Goal: Task Accomplishment & Management: Use online tool/utility

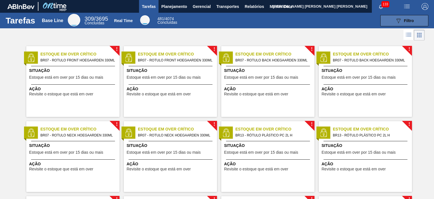
click at [392, 21] on button "089F7B8B-B2A5-4AFE-B5C0-19BA573D28AC Filtro" at bounding box center [404, 20] width 48 height 11
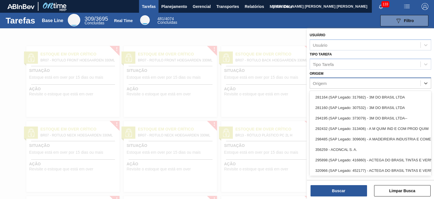
click at [340, 78] on div "Origem" at bounding box center [371, 82] width 122 height 11
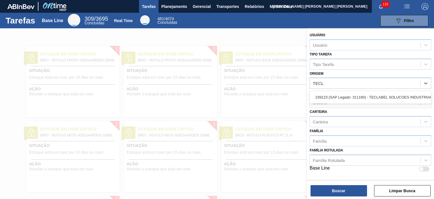
type input "TECLA"
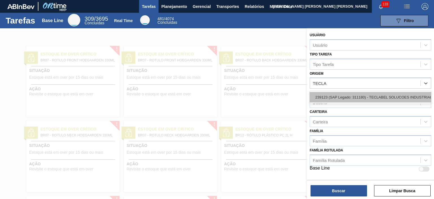
click at [355, 96] on div "239123 (SAP Legado: 311180) - TECLABEL SOLUCOES INDUSTRIAIS LTDA" at bounding box center [371, 97] width 122 height 10
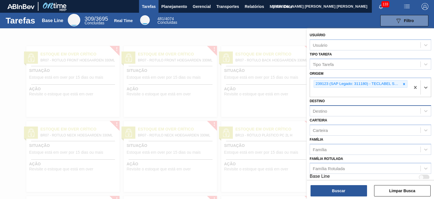
click at [339, 109] on div "Destino" at bounding box center [365, 111] width 111 height 8
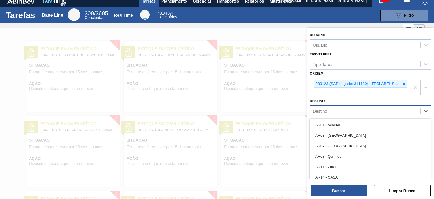
scroll to position [6, 0]
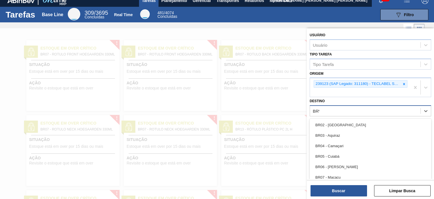
type input "BRV4"
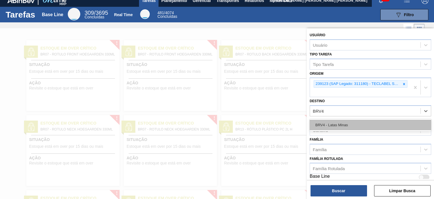
click at [338, 122] on div "BRV4 - Latas Minas" at bounding box center [371, 125] width 122 height 10
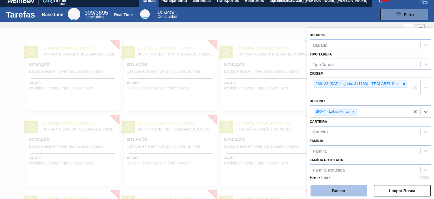
click at [336, 192] on button "Buscar" at bounding box center [339, 190] width 57 height 11
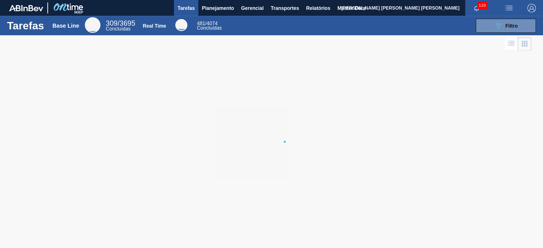
scroll to position [0, 0]
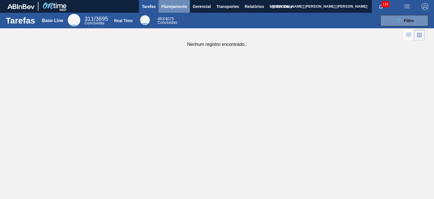
click at [180, 7] on span "Planejamento" at bounding box center [174, 6] width 26 height 7
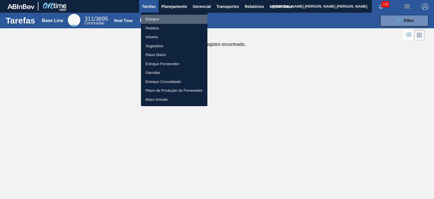
click at [176, 16] on li "Estoque" at bounding box center [174, 19] width 66 height 9
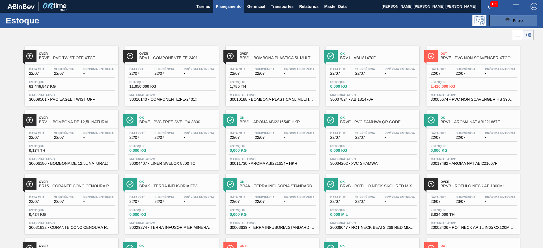
click at [434, 22] on span "Filtro" at bounding box center [518, 20] width 10 height 5
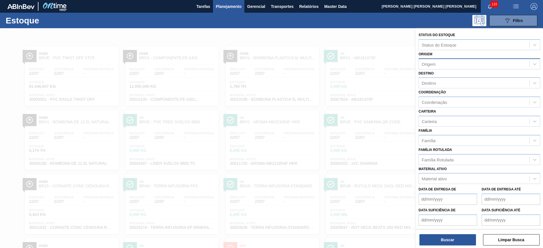
click at [434, 65] on div "Origem" at bounding box center [474, 64] width 111 height 8
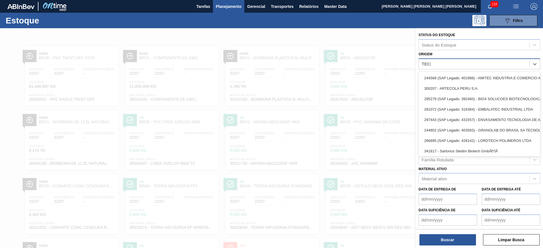
type input "TECLA"
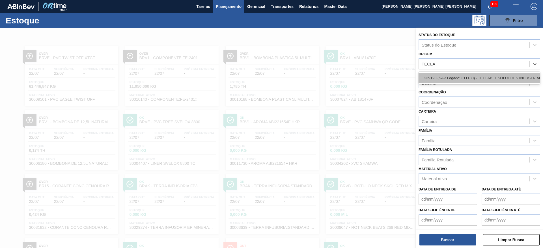
click at [434, 81] on div "239123 (SAP Legado: 311180) - TECLABEL SOLUCOES INDUSTRIAIS LTDA" at bounding box center [479, 78] width 122 height 10
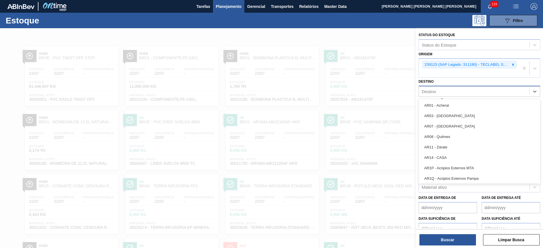
click at [434, 96] on div "Destino" at bounding box center [479, 91] width 122 height 11
type input "BRV"
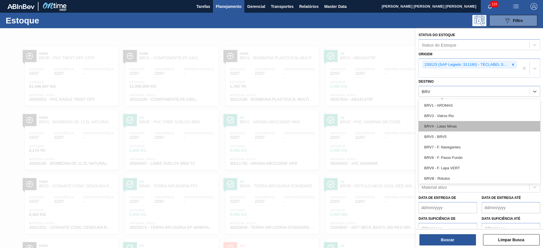
click at [434, 129] on div "BRV4 - Latas Minas" at bounding box center [479, 126] width 122 height 10
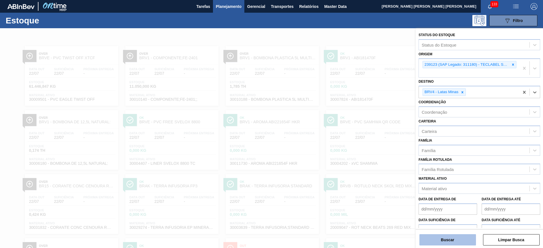
click at [434, 198] on button "Buscar" at bounding box center [447, 240] width 57 height 11
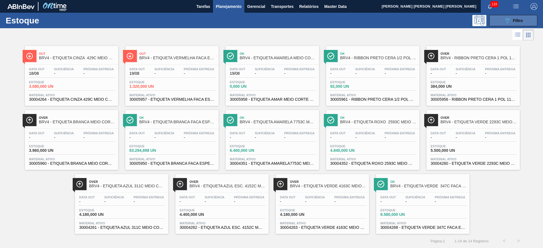
click at [434, 17] on button "089F7B8B-B2A5-4AFE-B5C0-19BA573D28AC Filtro" at bounding box center [513, 20] width 48 height 11
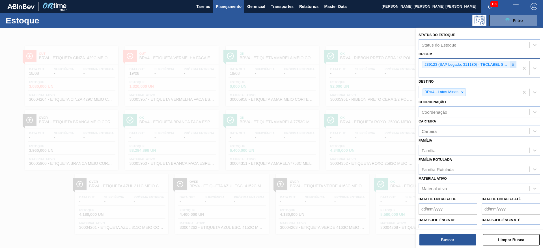
click at [434, 65] on div at bounding box center [513, 64] width 6 height 7
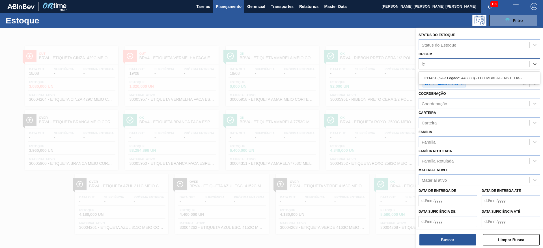
type input "lc e"
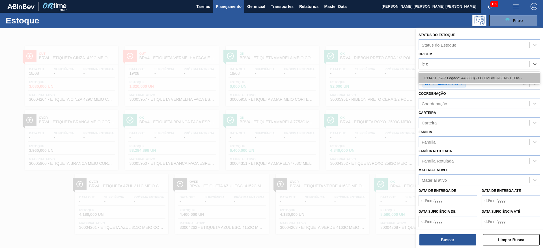
click at [434, 76] on div "311451 (SAP Legado: 443830) - LC EMBALAGENS LTDA--" at bounding box center [479, 78] width 122 height 10
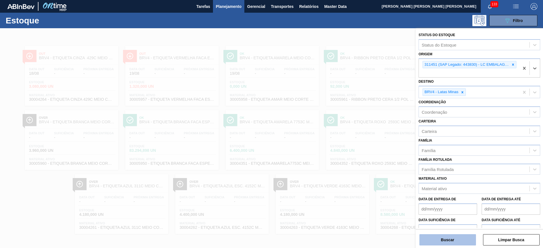
click at [434, 198] on button "Buscar" at bounding box center [447, 240] width 57 height 11
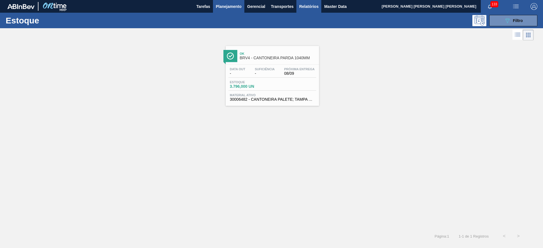
click at [303, 6] on span "Relatórios" at bounding box center [308, 6] width 19 height 7
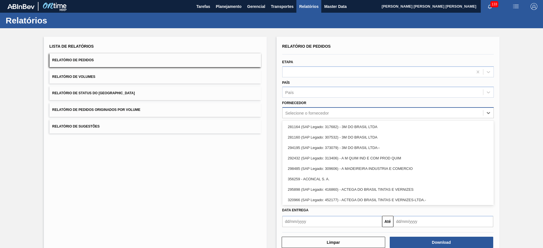
click at [302, 114] on div "Selecione o fornecedor" at bounding box center [307, 113] width 44 height 5
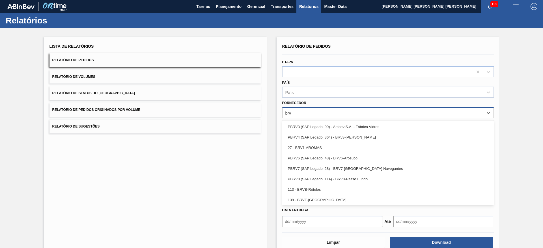
type input "brv4"
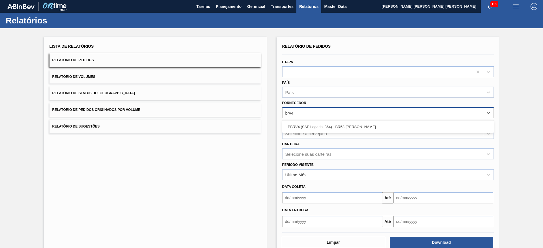
click at [322, 123] on div "PBRV4 (SAP Legado: 364) - BR53-[PERSON_NAME]" at bounding box center [387, 127] width 211 height 10
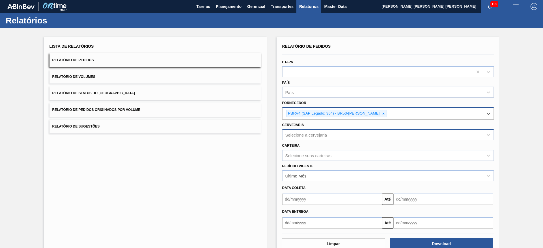
click at [319, 134] on div "Selecione a cervejaria" at bounding box center [306, 135] width 42 height 5
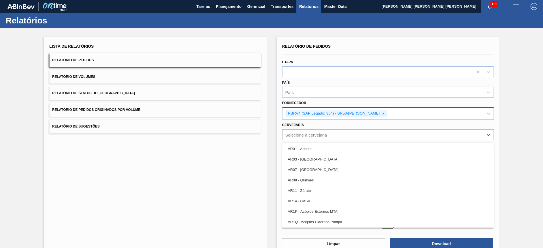
click at [270, 129] on div "Lista de Relatórios Relatório de Pedidos Relatório de Volumes Relatório de Stat…" at bounding box center [271, 145] width 543 height 235
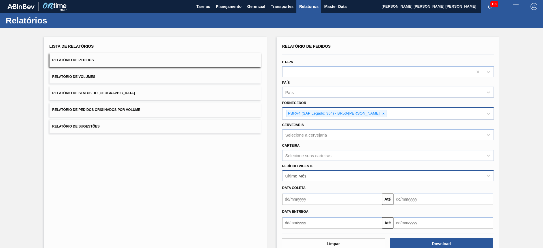
click at [336, 178] on div "Último Mês" at bounding box center [382, 176] width 200 height 8
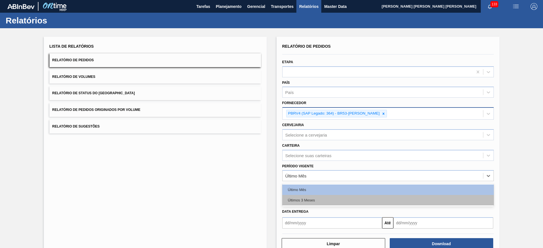
click at [310, 198] on div "Últimos 3 Meses" at bounding box center [387, 200] width 211 height 10
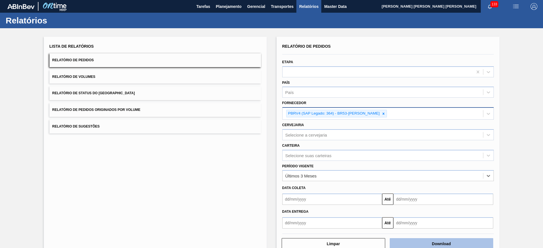
click at [434, 198] on button "Download" at bounding box center [441, 244] width 103 height 11
click at [309, 4] on span "Relatórios" at bounding box center [308, 6] width 19 height 7
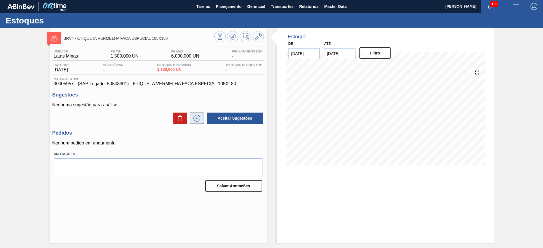
click at [200, 117] on icon at bounding box center [196, 118] width 9 height 7
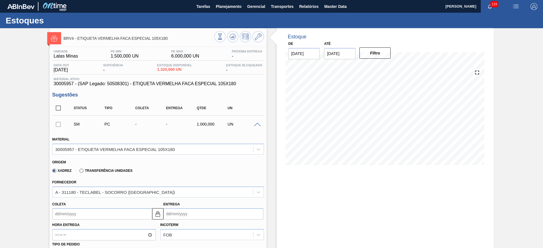
scroll to position [141, 0]
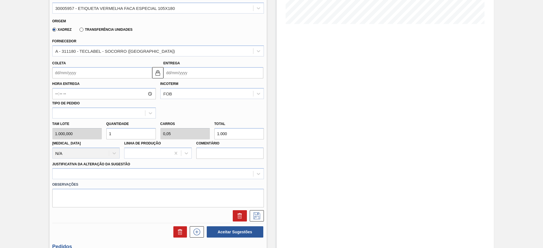
click at [140, 134] on input "1" at bounding box center [130, 133] width 49 height 11
type input "0"
type input "4"
type input "0,2"
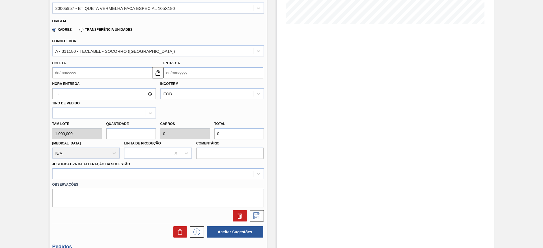
type input "4.000"
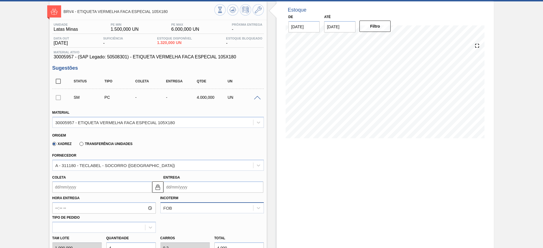
scroll to position [98, 0]
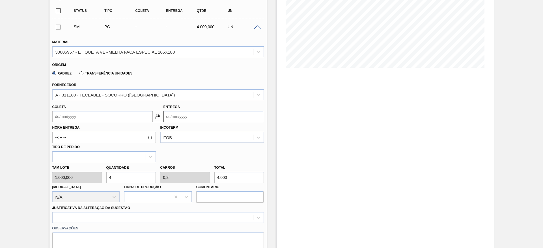
type input "4"
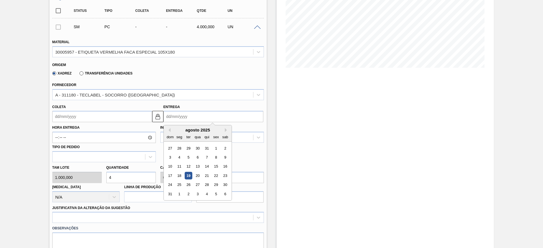
click at [186, 119] on input "Entrega" at bounding box center [213, 116] width 100 height 11
click at [226, 129] on button "Next Month" at bounding box center [227, 130] width 4 height 4
click at [181, 165] on div "15" at bounding box center [179, 167] width 8 height 8
type input "13/09/2025"
type input "15/09/2025"
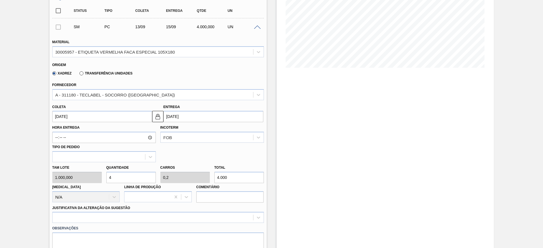
scroll to position [168, 0]
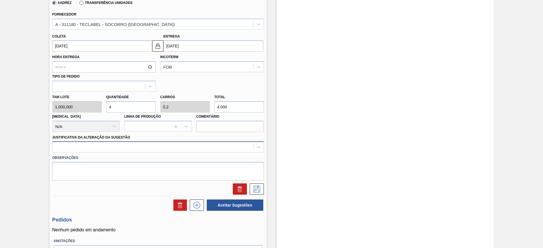
click at [113, 148] on div at bounding box center [153, 147] width 200 height 8
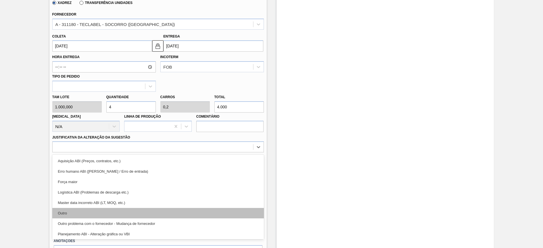
click at [70, 215] on div "Outro" at bounding box center [157, 213] width 211 height 10
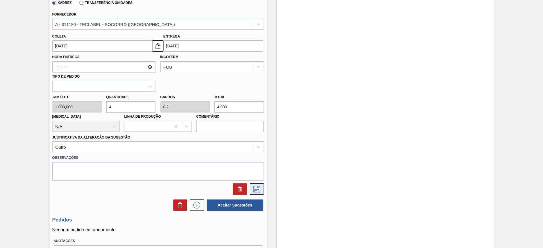
click at [258, 189] on icon at bounding box center [256, 189] width 9 height 7
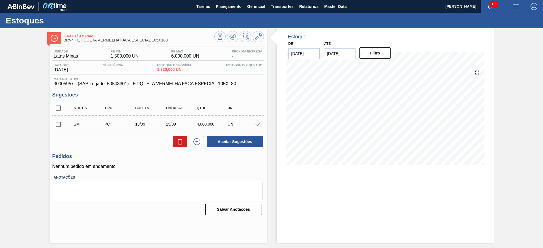
scroll to position [0, 0]
click at [61, 123] on input "checkbox" at bounding box center [58, 125] width 12 height 12
click at [226, 146] on button "Aceitar Sugestões" at bounding box center [235, 141] width 57 height 11
checkbox input "false"
click at [258, 125] on span at bounding box center [257, 125] width 7 height 4
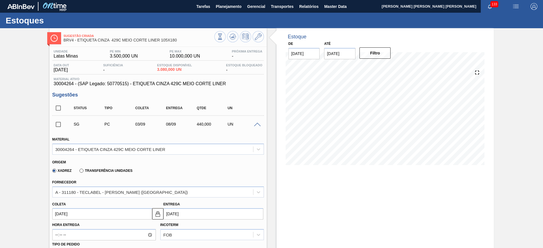
scroll to position [141, 0]
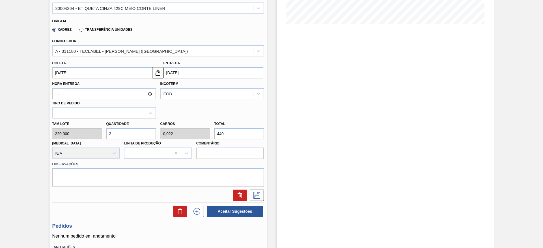
click at [142, 132] on input "2" at bounding box center [130, 133] width 49 height 11
type input "0"
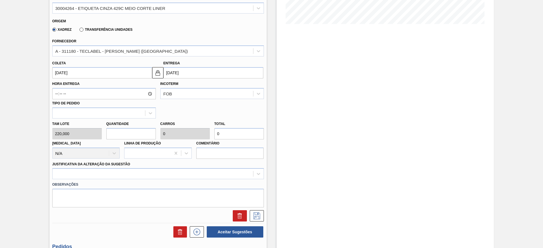
type input "1"
type input "0,011"
type input "220"
type input "10"
type input "0,11"
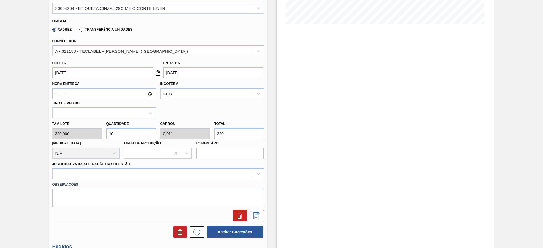
type input "2.200"
type input "1"
type input "0,011"
type input "220"
type input "0"
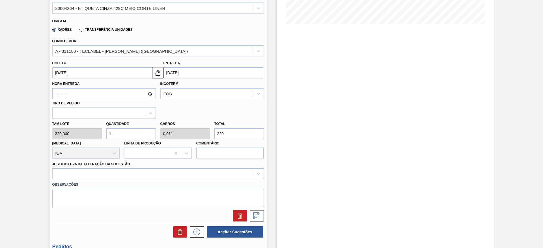
type input "0"
type input "2"
type input "0,022"
type input "440"
type input "20"
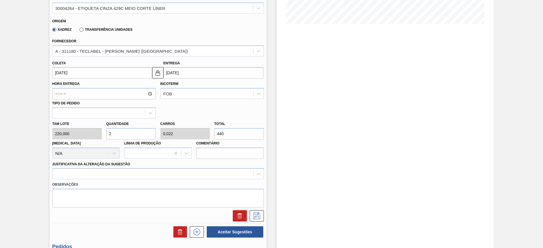
type input "0,22"
type input "4.400"
type input "20"
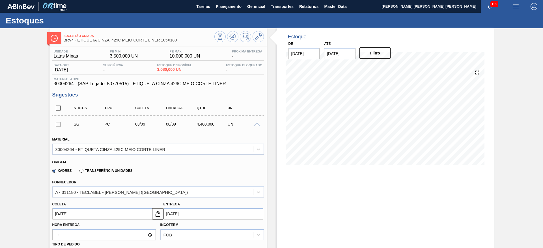
scroll to position [106, 0]
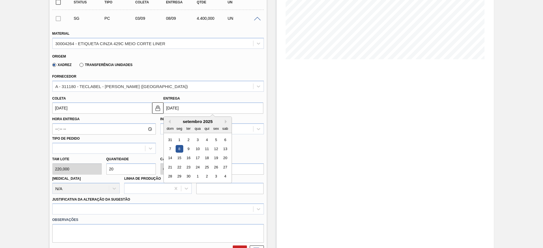
click at [173, 111] on input "08/09/2025" at bounding box center [213, 108] width 100 height 11
click at [224, 122] on div "setembro 2025" at bounding box center [198, 121] width 68 height 5
click at [225, 121] on button "Next Month" at bounding box center [227, 122] width 4 height 4
click at [195, 156] on div "15" at bounding box center [198, 159] width 8 height 8
type input "10/10/2025"
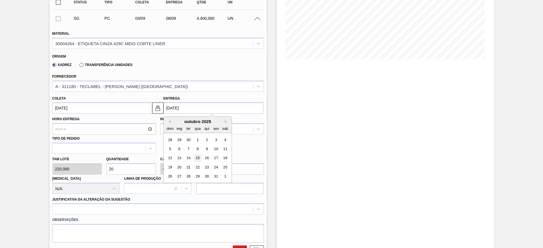
type input "15/10/2025"
click at [182, 109] on input "15/10/2025" at bounding box center [213, 108] width 100 height 11
click at [169, 122] on button "Previous Month" at bounding box center [168, 122] width 4 height 4
click at [180, 157] on div "15" at bounding box center [179, 159] width 8 height 8
type input "10/09/2025"
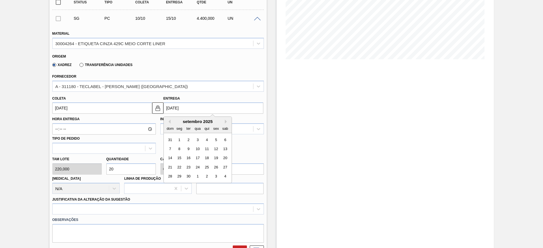
type input "15/09/2025"
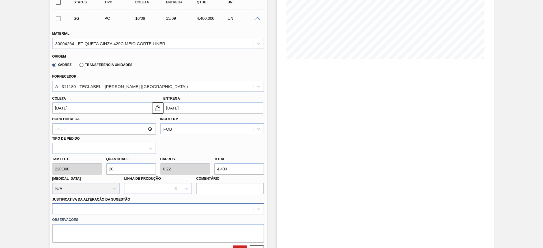
click at [124, 211] on div at bounding box center [157, 209] width 211 height 11
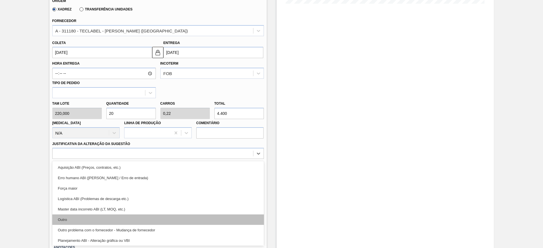
click at [80, 220] on div "Outro" at bounding box center [157, 220] width 211 height 10
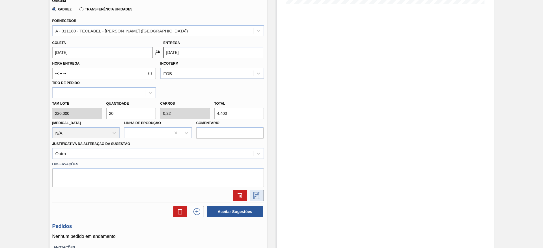
click at [258, 198] on icon at bounding box center [256, 195] width 7 height 7
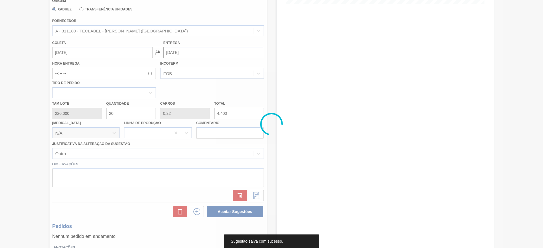
scroll to position [0, 0]
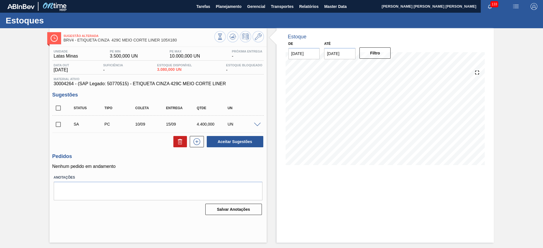
click at [58, 125] on input "checkbox" at bounding box center [58, 125] width 12 height 12
click at [215, 140] on button "Aceitar Sugestões" at bounding box center [235, 141] width 57 height 11
checkbox input "false"
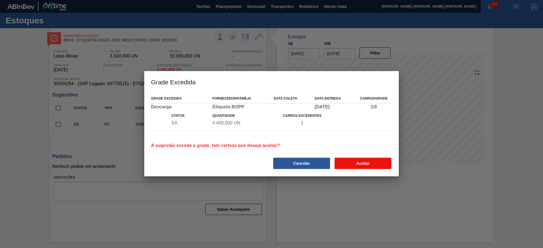
click at [346, 164] on button "Aceitar" at bounding box center [362, 163] width 57 height 11
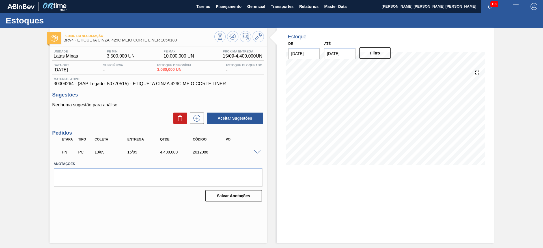
click at [255, 152] on span at bounding box center [257, 152] width 7 height 4
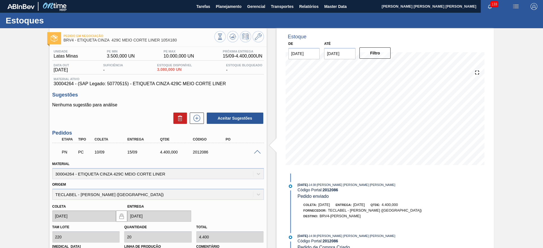
click at [255, 152] on span at bounding box center [257, 152] width 7 height 4
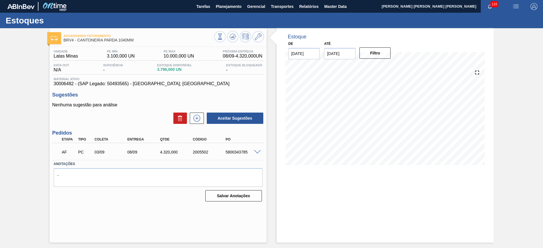
click at [259, 153] on span at bounding box center [257, 152] width 7 height 4
